Goal: Task Accomplishment & Management: Manage account settings

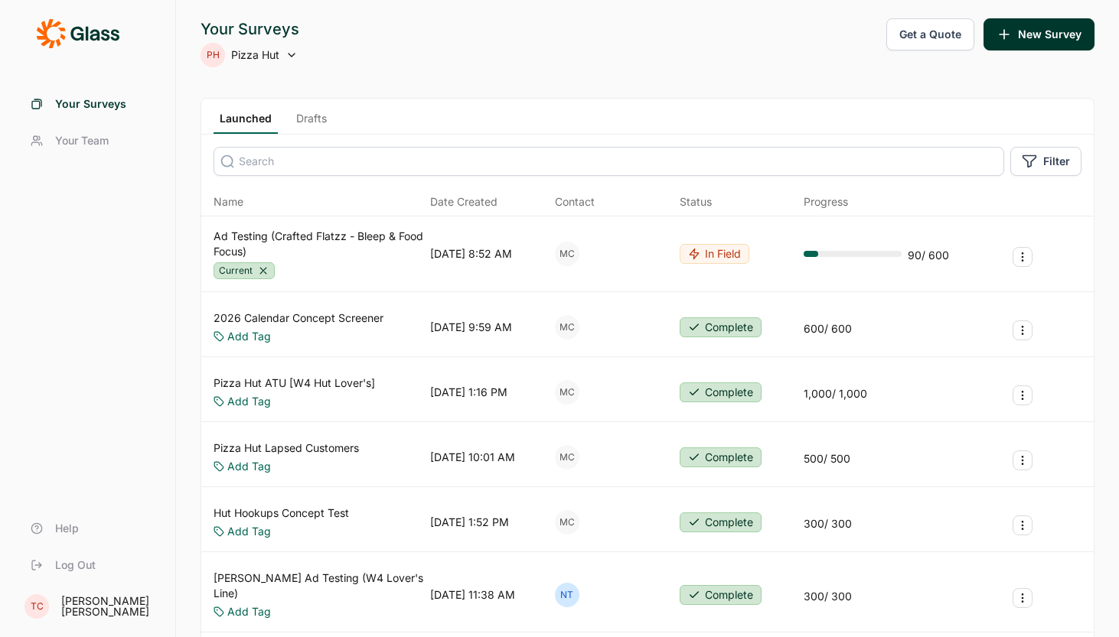
click at [310, 238] on link "Ad Testing (Crafted Flatzz - Bleep & Food Focus)" at bounding box center [318, 244] width 210 height 31
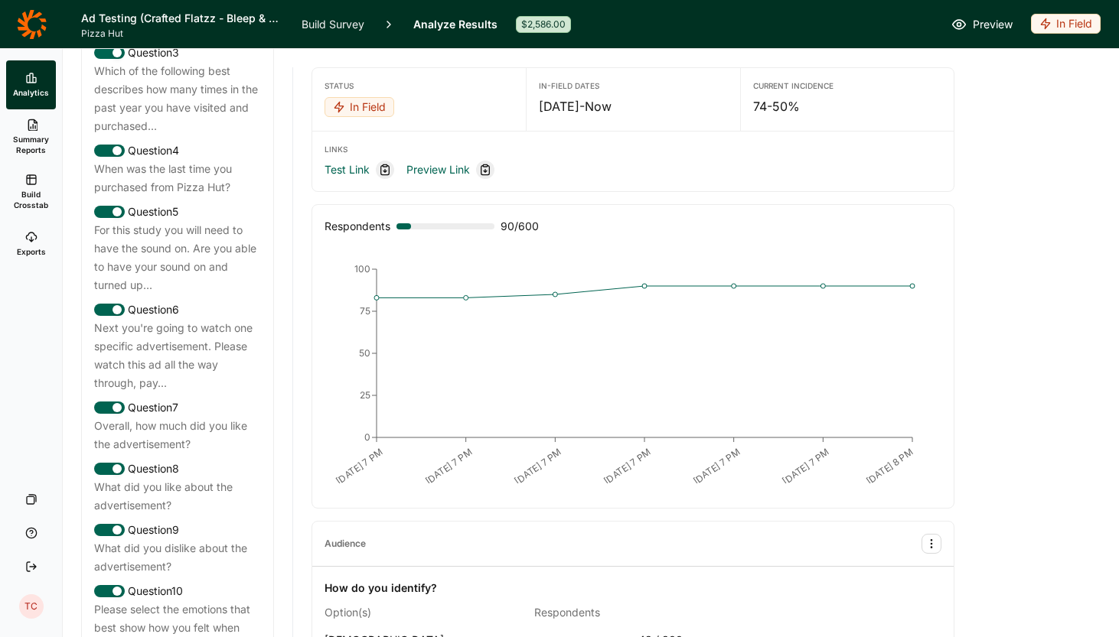
scroll to position [920, 0]
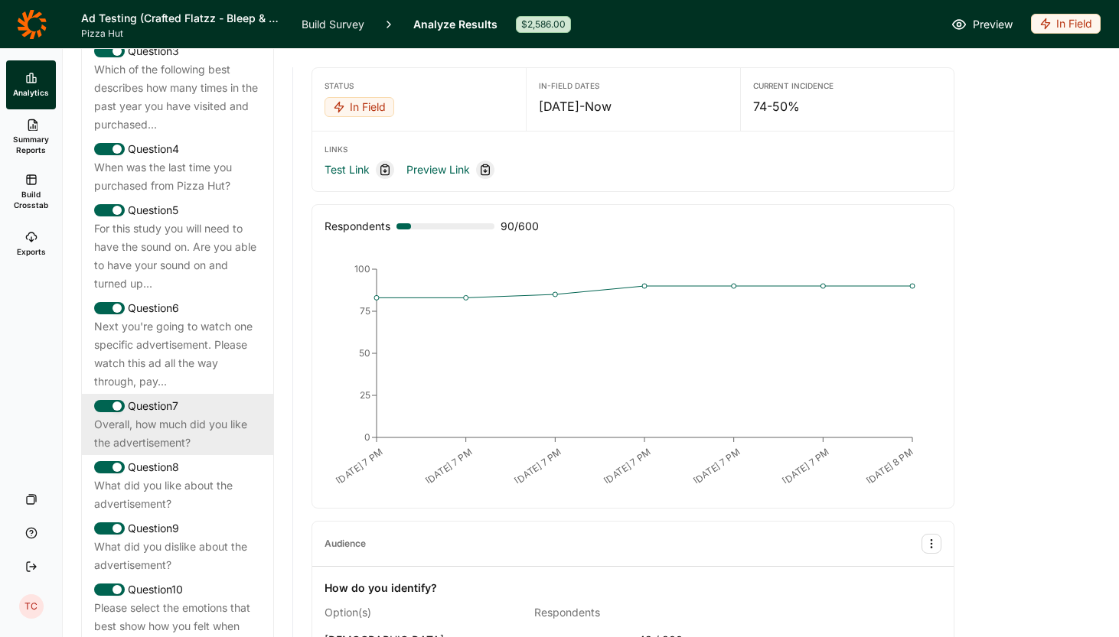
click at [199, 418] on div "Overall, how much did you like the advertisement?" at bounding box center [177, 433] width 167 height 37
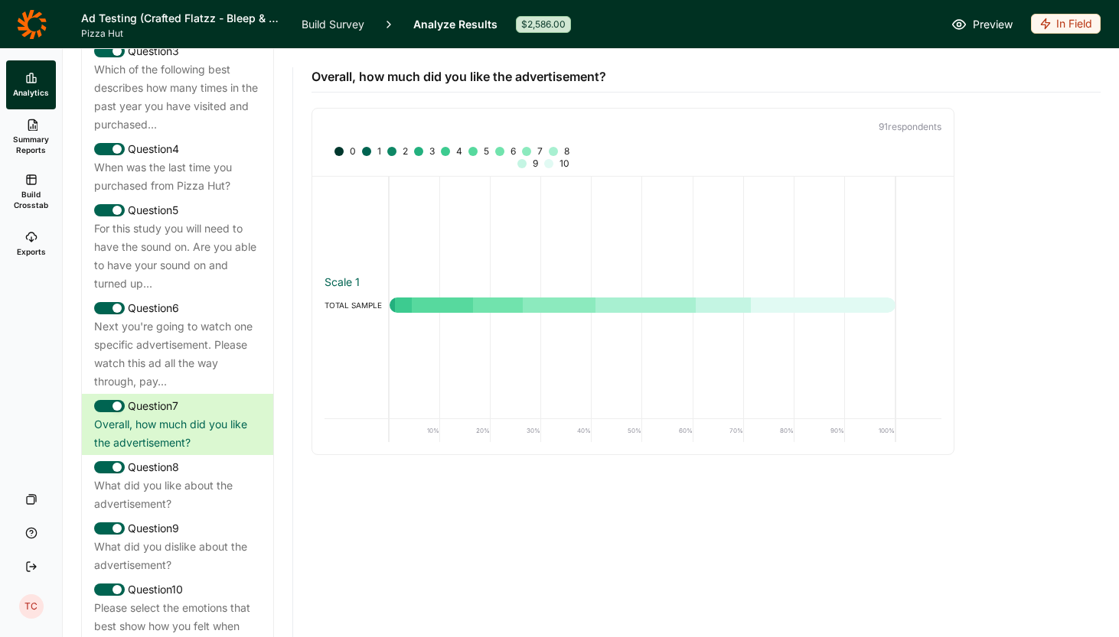
scroll to position [0, 0]
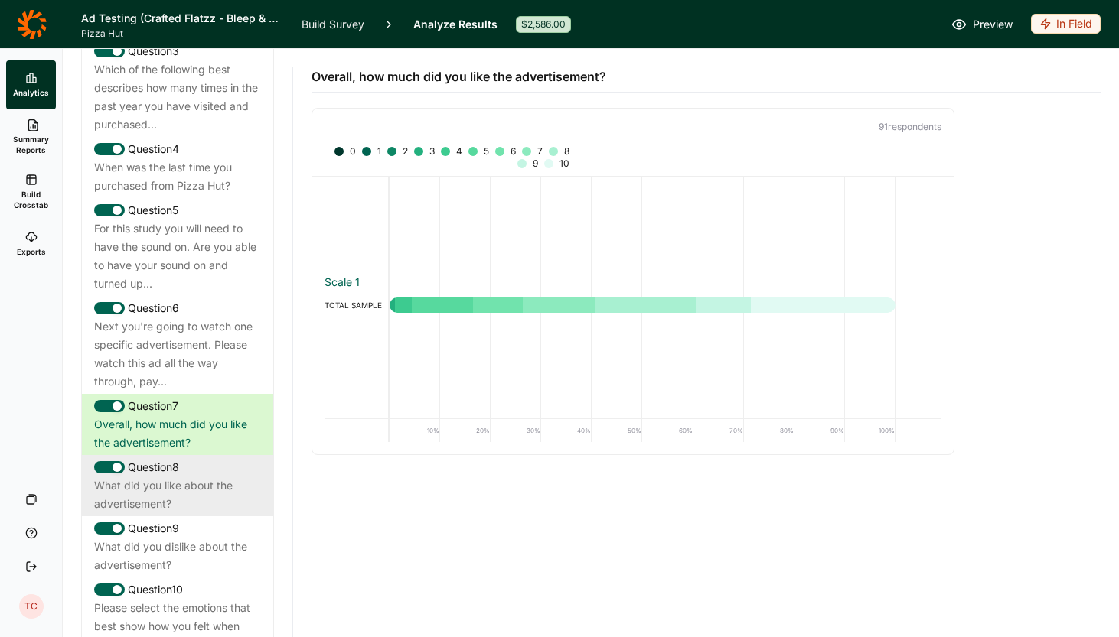
click at [180, 477] on div "What did you like about the advertisement?" at bounding box center [177, 495] width 167 height 37
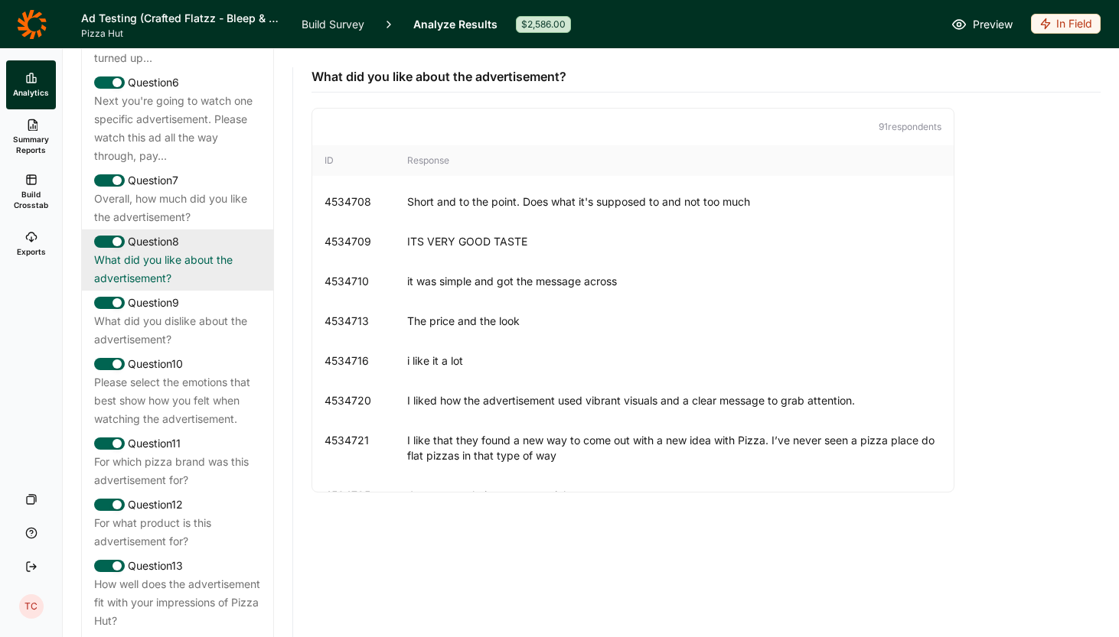
scroll to position [1147, 0]
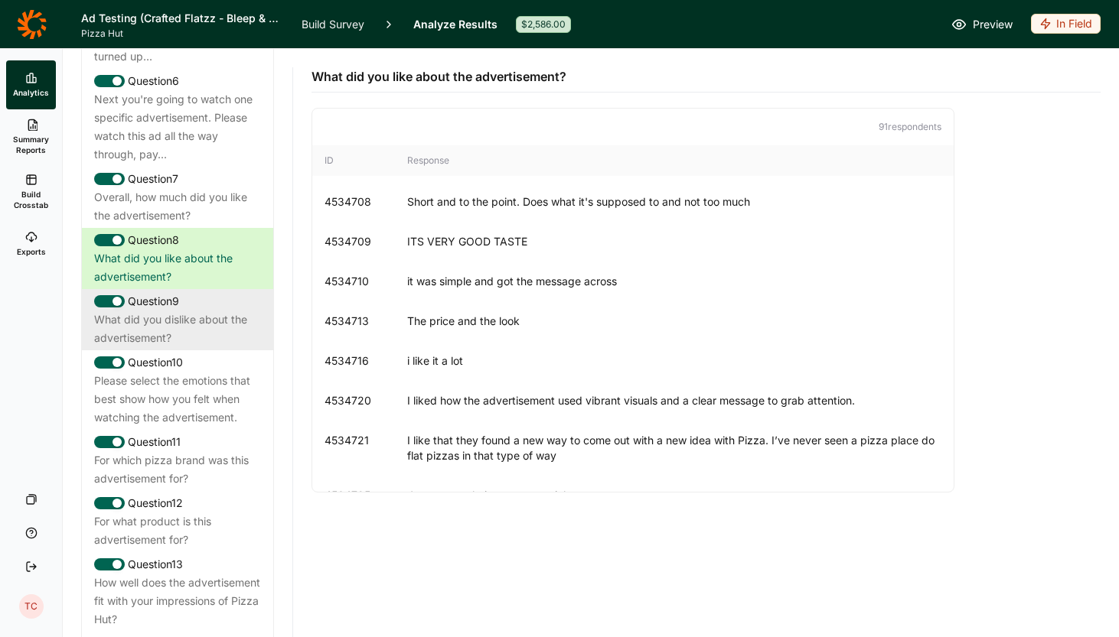
click at [197, 320] on div "What did you dislike about the advertisement?" at bounding box center [177, 329] width 167 height 37
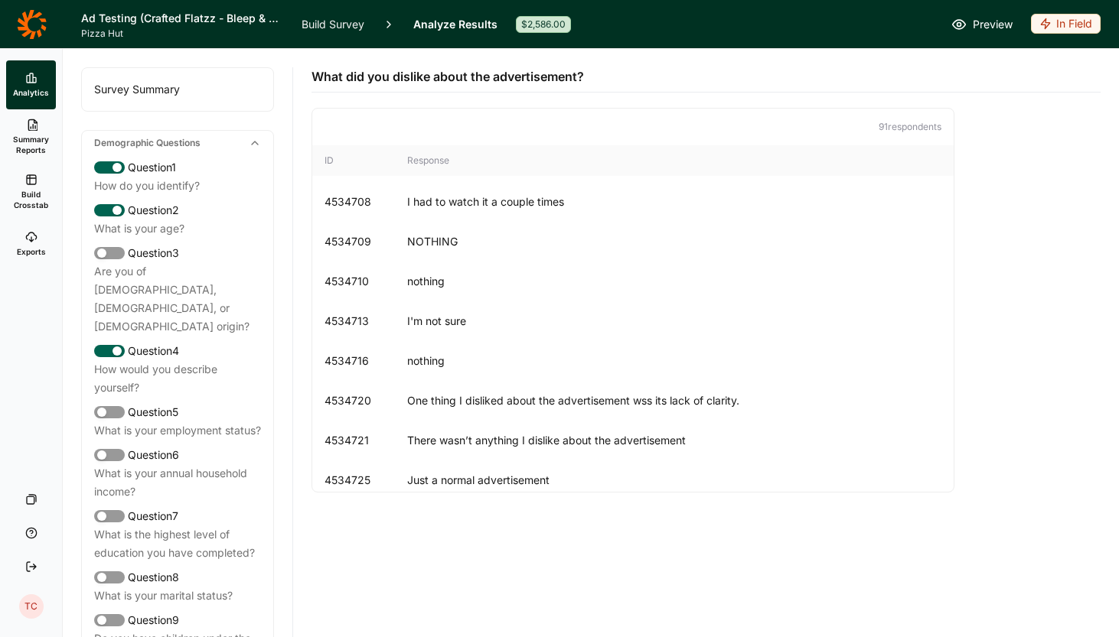
scroll to position [0, 0]
click at [319, 24] on link "Build Survey" at bounding box center [332, 24] width 63 height 48
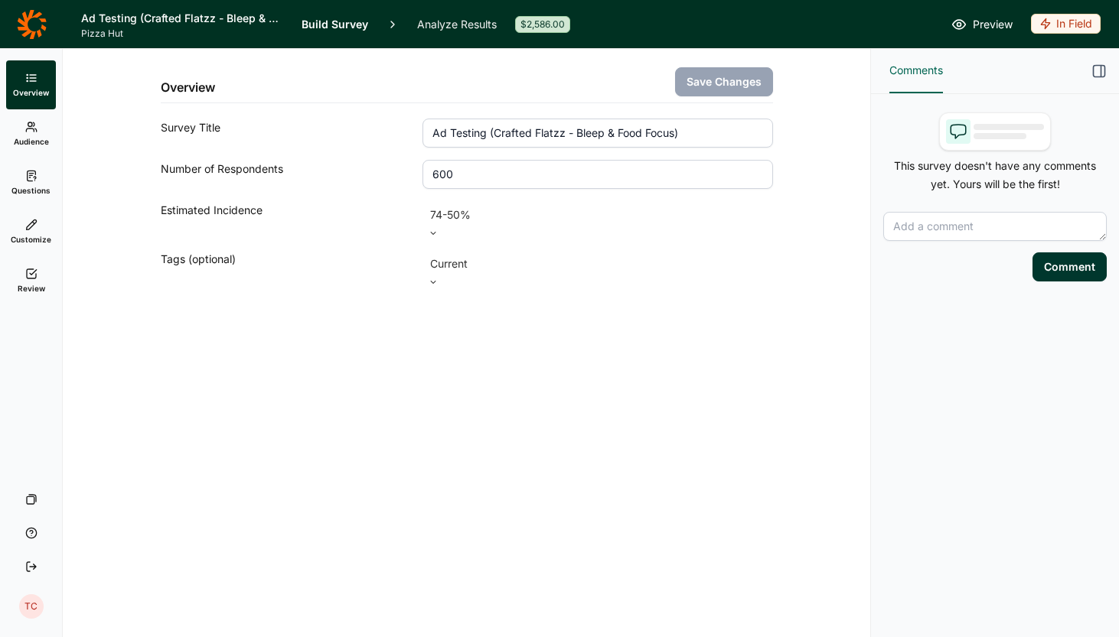
click at [29, 84] on link "Overview" at bounding box center [31, 84] width 50 height 49
click at [101, 21] on h1 "Ad Testing (Crafted Flatzz - Bleep & Food Focus)" at bounding box center [182, 18] width 202 height 18
click at [45, 22] on icon at bounding box center [32, 24] width 30 height 31
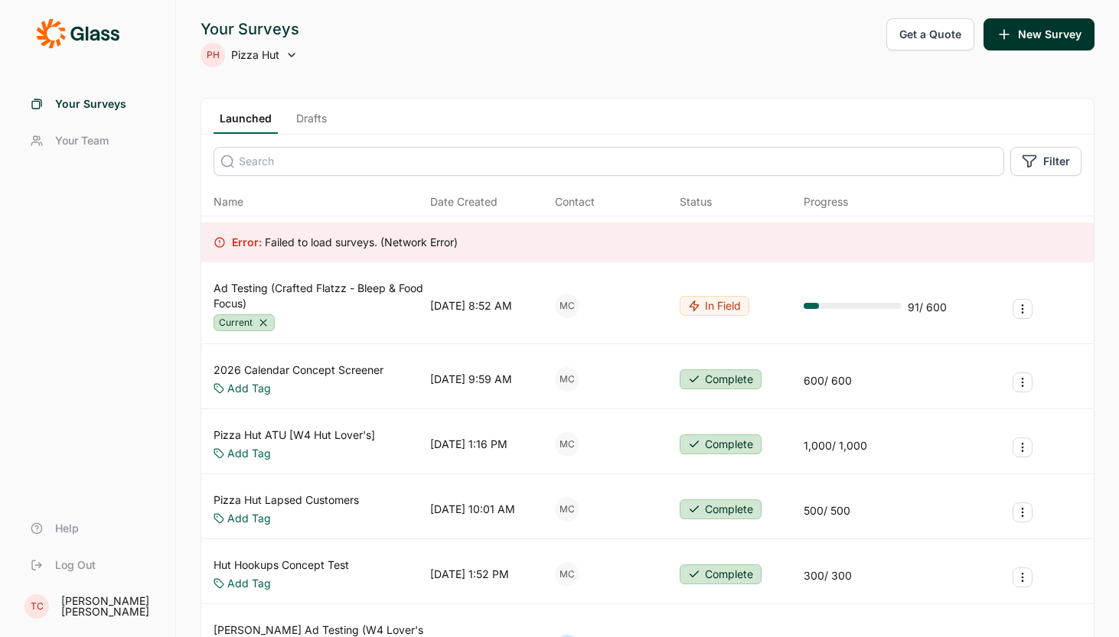
click at [432, 66] on div "Your Surveys PH Pizza Hut Get a Quote New Survey" at bounding box center [647, 42] width 894 height 49
click at [54, 45] on icon at bounding box center [77, 33] width 83 height 31
click at [96, 105] on span "Your Surveys" at bounding box center [90, 103] width 71 height 15
click at [80, 102] on span "Your Surveys" at bounding box center [90, 103] width 71 height 15
click at [68, 565] on span "Log Out" at bounding box center [75, 565] width 41 height 15
